Goal: Information Seeking & Learning: Understand process/instructions

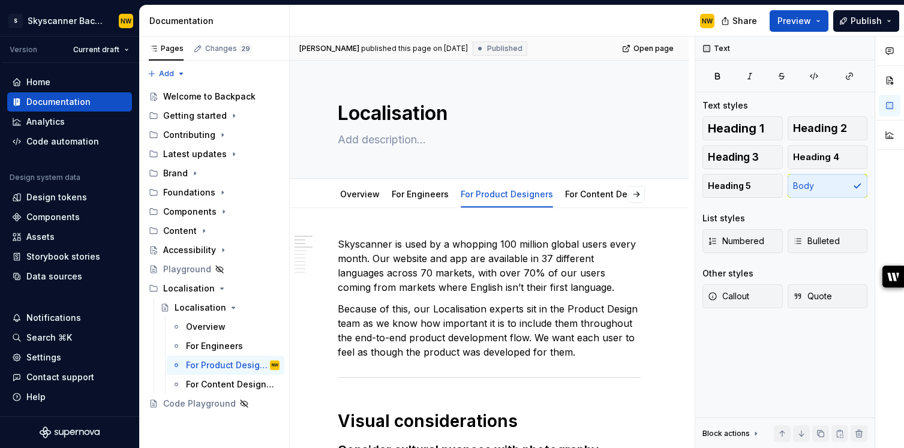
scroll to position [334, 0]
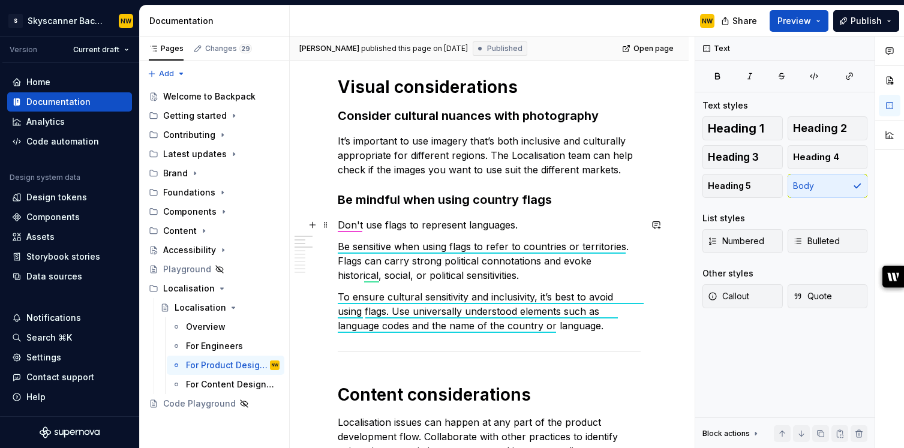
click at [362, 226] on p "Don't use flags to represent languages." at bounding box center [489, 225] width 303 height 14
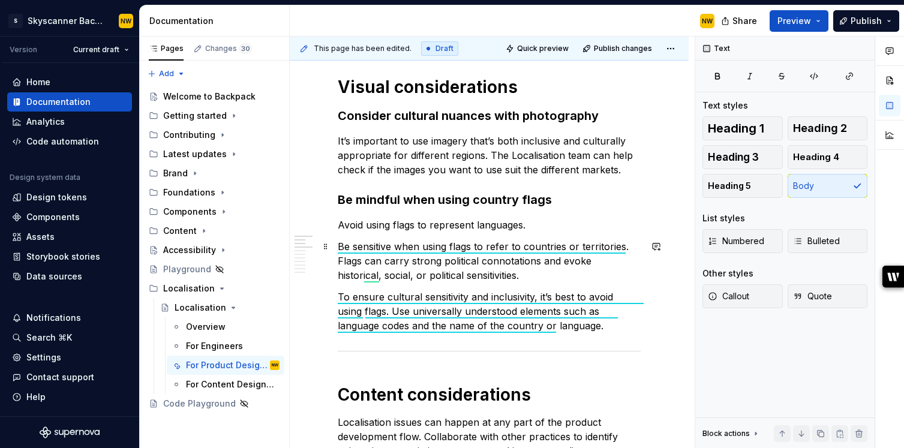
click at [472, 271] on p "Be sensitive when using flags to refer to countries or territories. Flags can c…" at bounding box center [489, 260] width 303 height 43
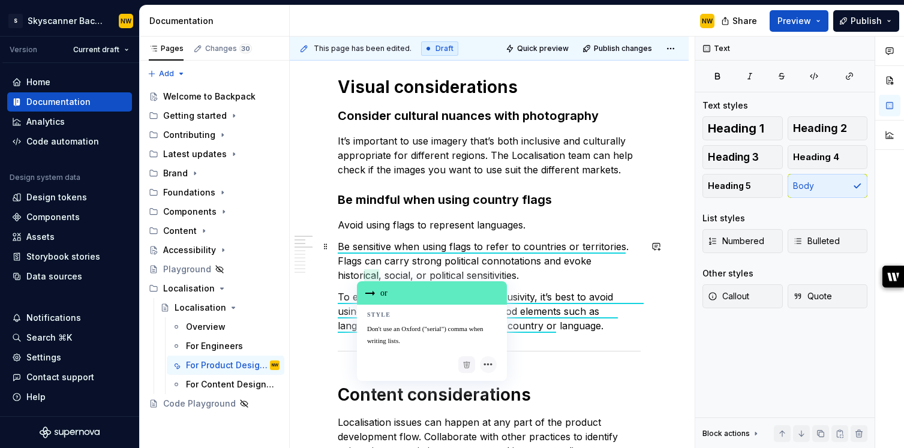
click at [374, 290] on div "or" at bounding box center [432, 292] width 150 height 23
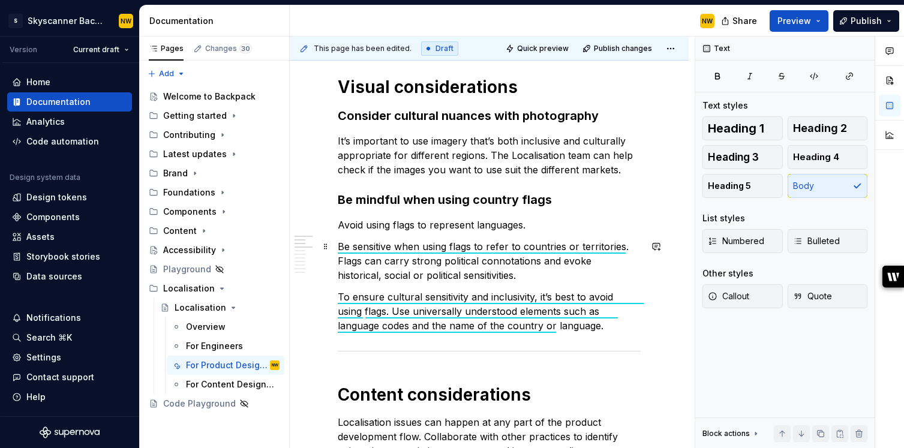
click at [468, 275] on p "Be sensitive when using flags to refer to countries or territories. Flags can c…" at bounding box center [489, 260] width 303 height 43
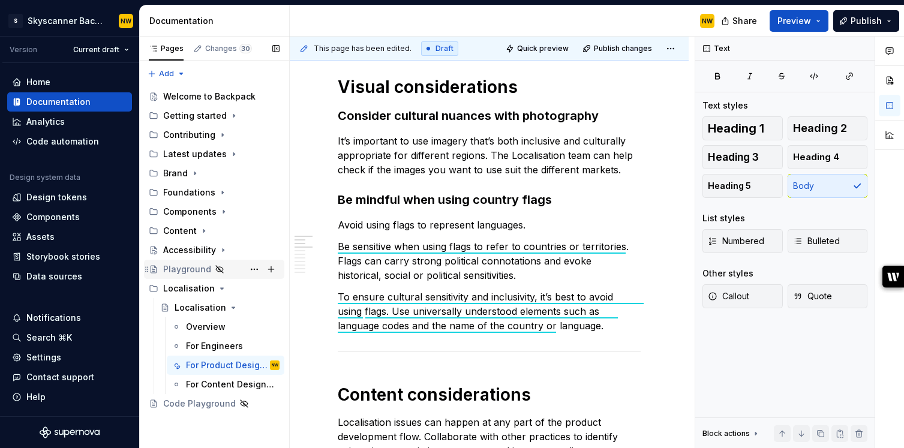
type textarea "*"
